Goal: Task Accomplishment & Management: Use online tool/utility

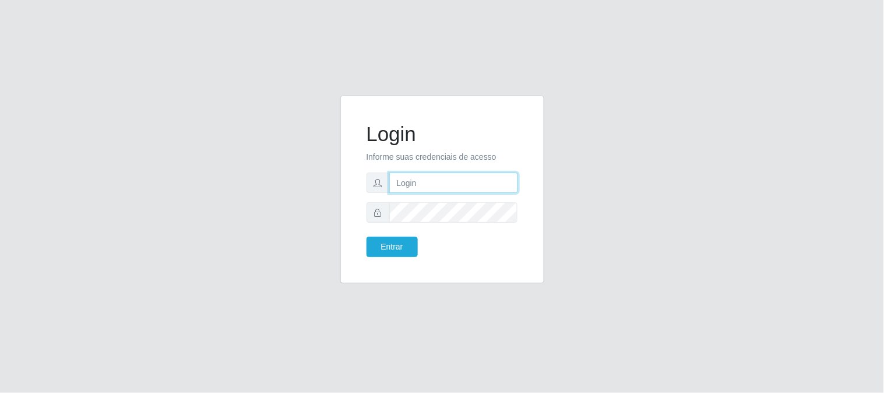
click at [439, 176] on input "text" at bounding box center [453, 182] width 129 height 20
type input "[EMAIL_ADDRESS][DOMAIN_NAME]"
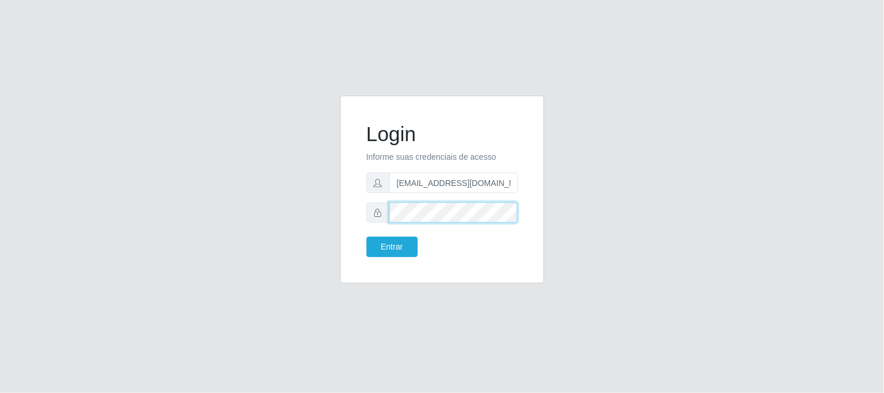
click at [366, 237] on button "Entrar" at bounding box center [391, 247] width 51 height 20
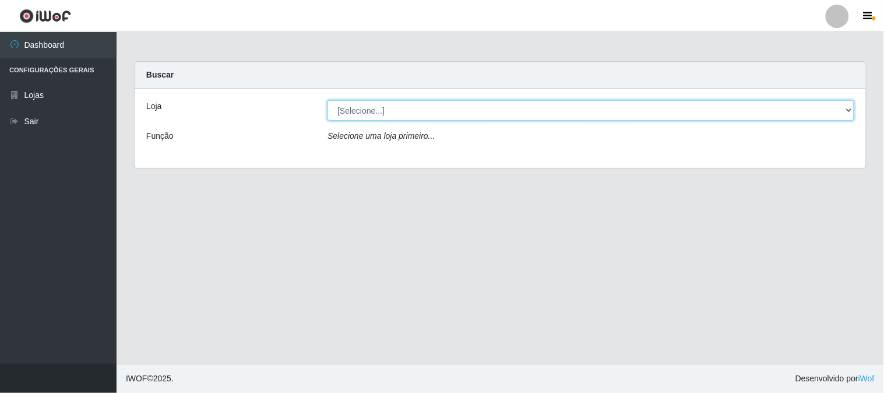
click at [853, 110] on select "[Selecione...] Queiroz Atacadão - [GEOGRAPHIC_DATA]" at bounding box center [590, 110] width 527 height 20
select select "464"
click at [327, 100] on select "[Selecione...] Queiroz Atacadão - [GEOGRAPHIC_DATA]" at bounding box center [590, 110] width 527 height 20
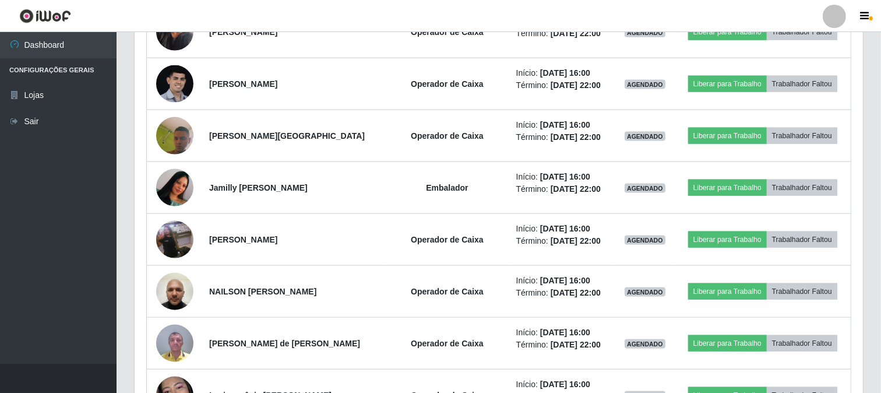
scroll to position [1618, 0]
